Goal: Information Seeking & Learning: Learn about a topic

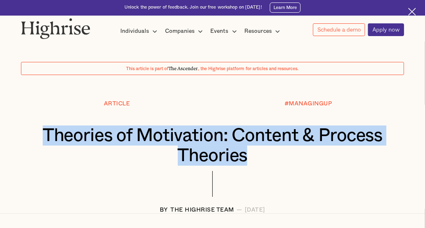
click at [258, 178] on div "Article #MANAGINGUP Theories of Motivation: Content & Process Theories BY The H…" at bounding box center [212, 157] width 413 height 112
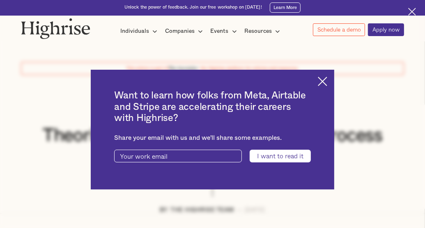
click at [327, 74] on div "Want to learn how folks from Meta, Airtable and Stripe are accelerating their c…" at bounding box center [212, 130] width 243 height 120
click at [327, 80] on img at bounding box center [321, 81] width 9 height 9
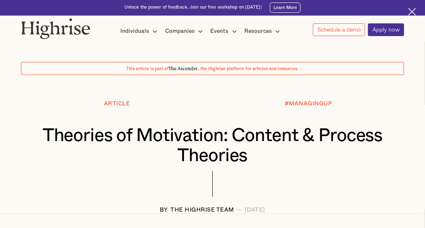
click at [91, 177] on div at bounding box center [212, 189] width 382 height 36
drag, startPoint x: 150, startPoint y: 205, endPoint x: 203, endPoint y: 208, distance: 53.8
click at [203, 208] on div "Article #MANAGINGUP Theories of Motivation: Content & Process Theories BY The H…" at bounding box center [212, 157] width 413 height 112
drag, startPoint x: 203, startPoint y: 208, endPoint x: 187, endPoint y: 204, distance: 17.3
click at [187, 204] on div at bounding box center [212, 189] width 382 height 36
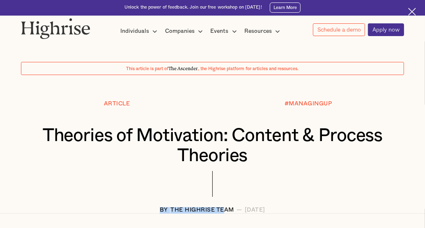
click at [170, 209] on div "The Highrise Team" at bounding box center [202, 210] width 64 height 7
click at [150, 209] on div "Article #MANAGINGUP Theories of Motivation: Content & Process Theories BY The H…" at bounding box center [212, 157] width 413 height 112
click at [148, 206] on div at bounding box center [212, 189] width 382 height 36
click at [170, 213] on div "The Highrise Team" at bounding box center [202, 210] width 64 height 7
drag, startPoint x: 148, startPoint y: 213, endPoint x: 211, endPoint y: 212, distance: 63.6
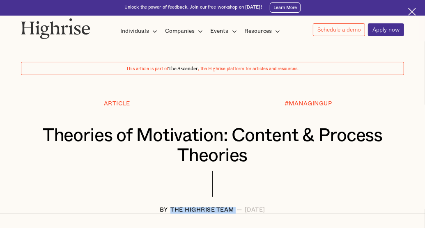
click at [211, 212] on div "The Highrise Team" at bounding box center [202, 210] width 64 height 7
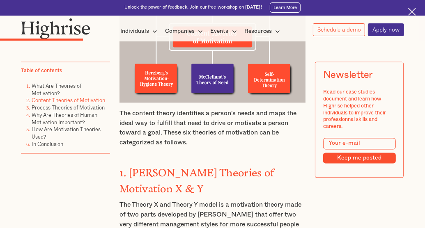
scroll to position [1069, 0]
